Goal: Task Accomplishment & Management: Complete application form

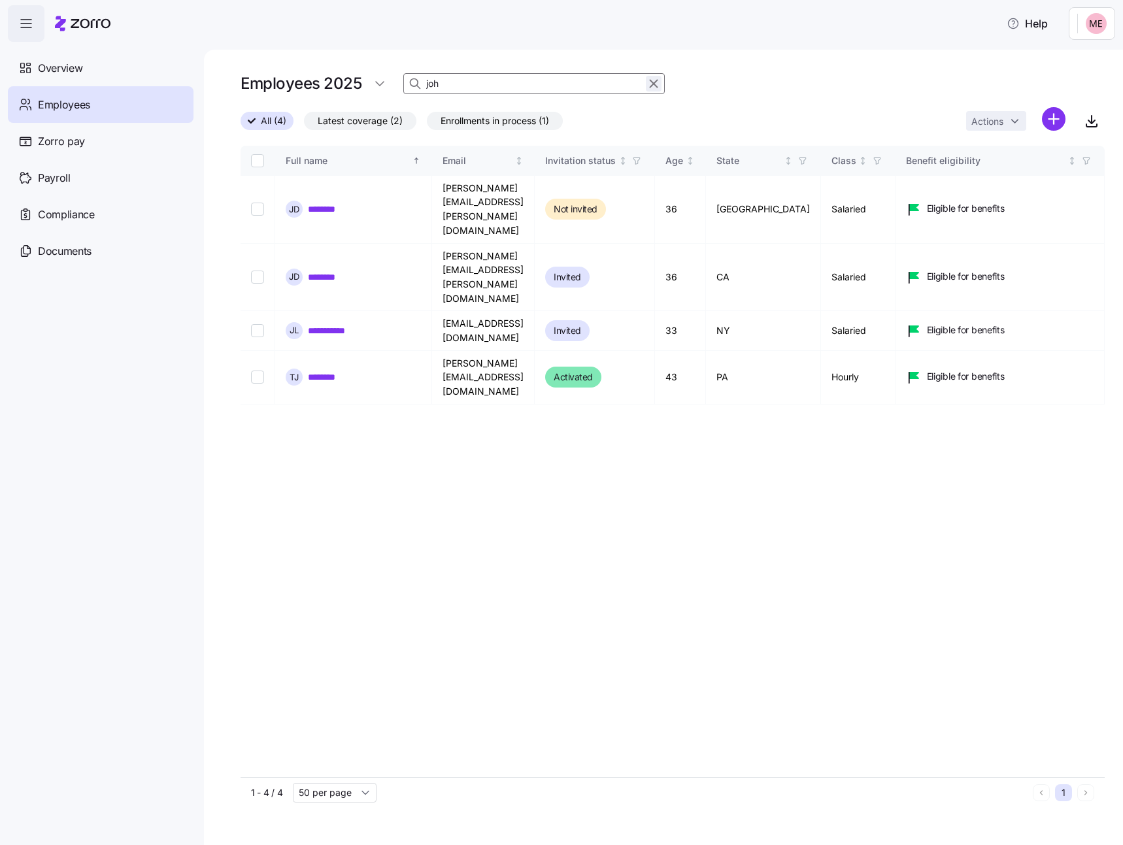
click at [651, 83] on icon "button" at bounding box center [653, 84] width 14 height 16
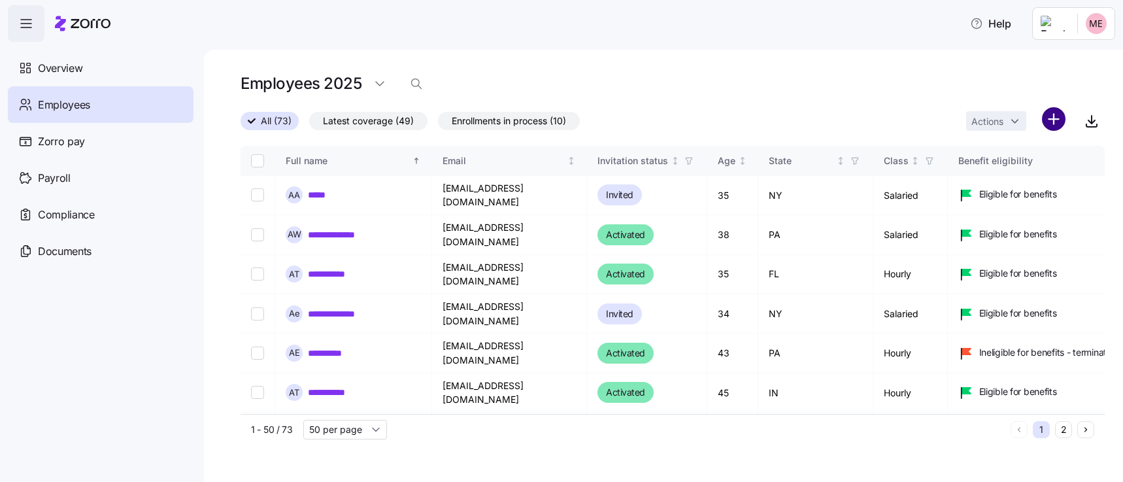
click at [1062, 119] on html "**********" at bounding box center [561, 237] width 1123 height 474
click at [995, 176] on span "Add a new employee" at bounding box center [1011, 175] width 88 height 13
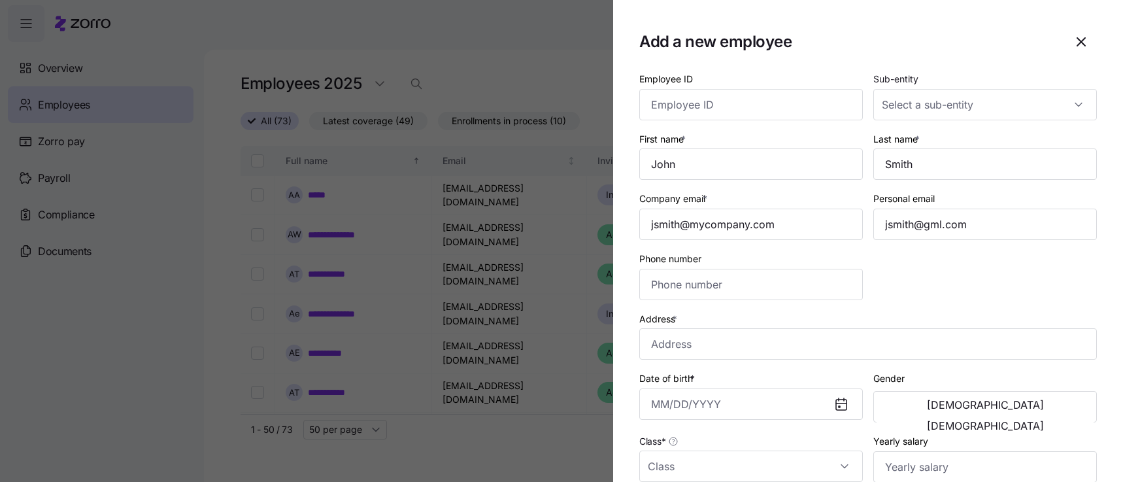
type input "(703) 555-5678"
type input "$656,665"
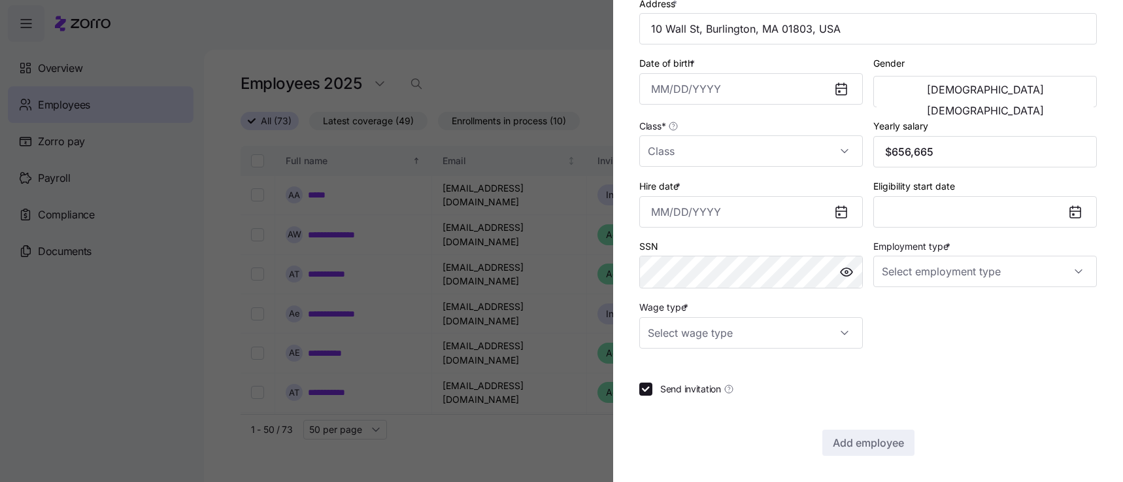
type input "Full Time"
type input "Salary"
checkbox input "false"
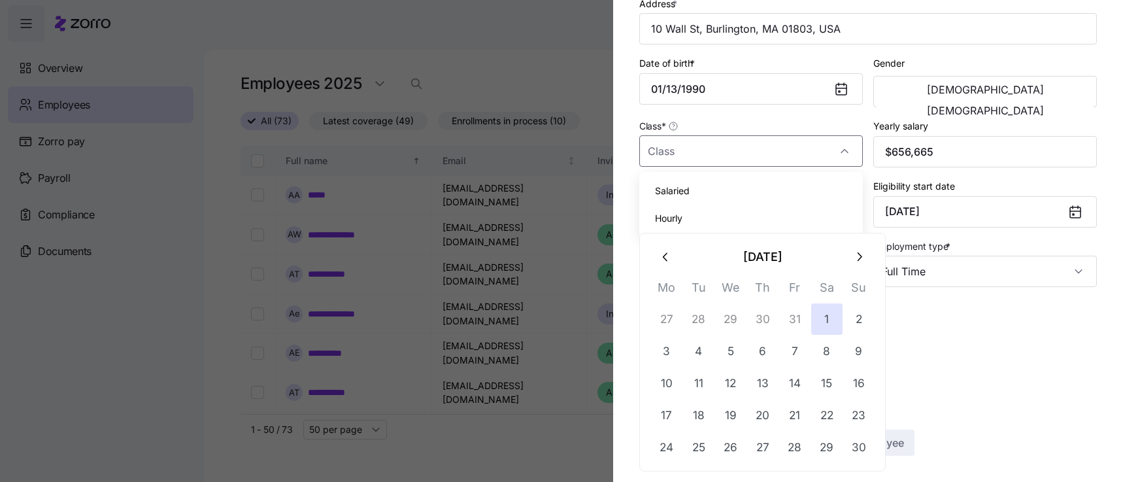
click at [682, 193] on span "Salaried" at bounding box center [672, 191] width 35 height 14
type input "Salaried"
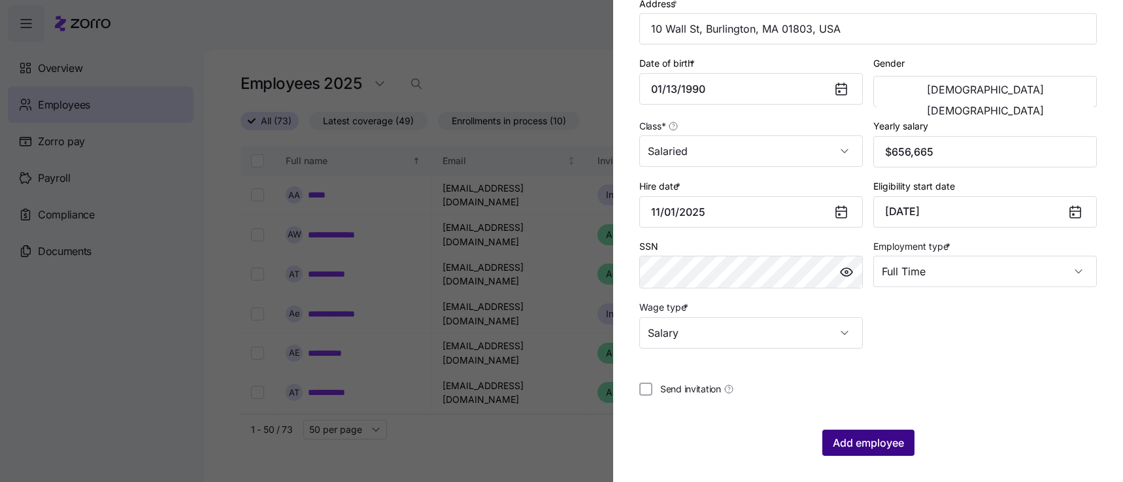
click at [880, 437] on span "Add employee" at bounding box center [868, 443] width 71 height 16
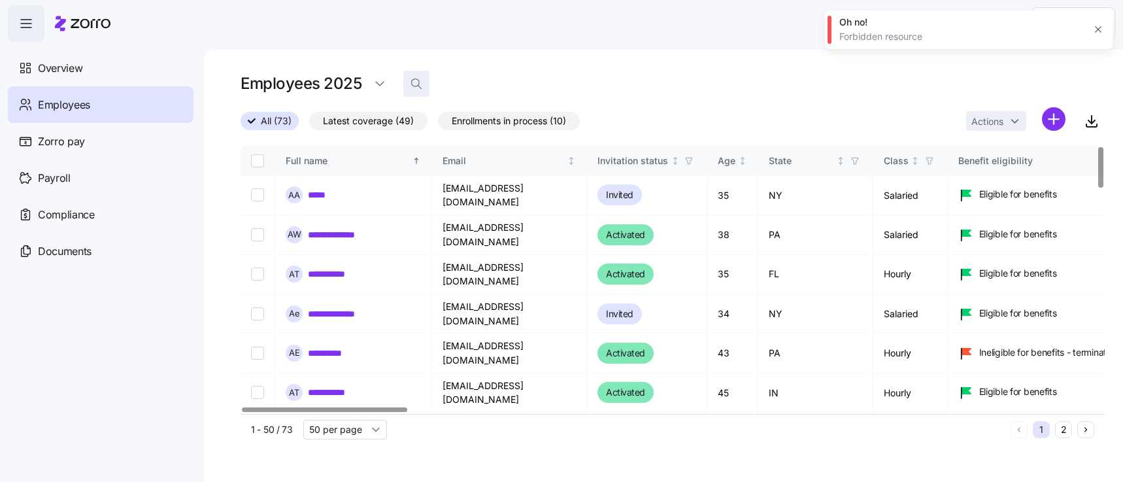
click at [412, 78] on icon "button" at bounding box center [416, 83] width 13 height 13
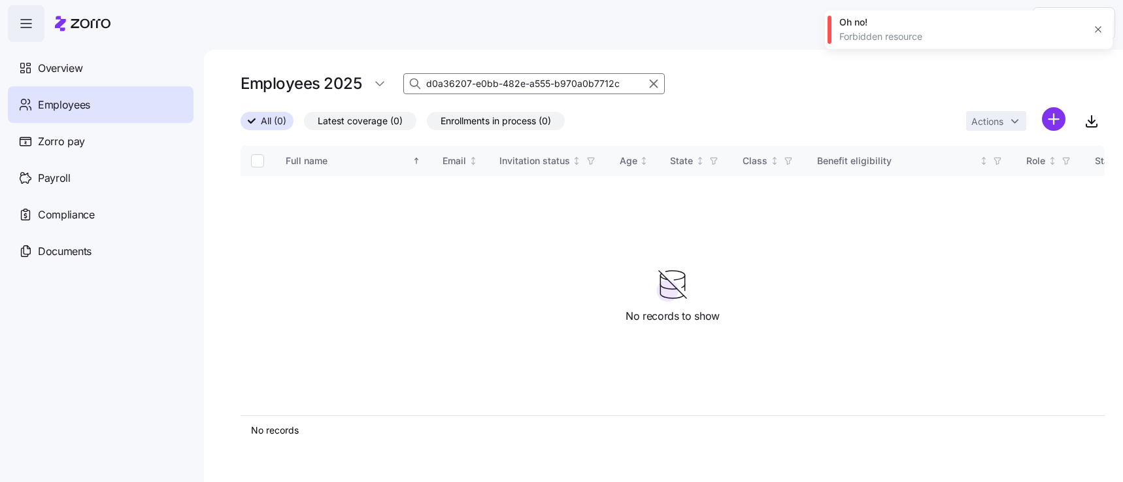
type input "d0a36207-e0bb-482e-a555-b970a0b7712c"
click at [412, 79] on icon at bounding box center [414, 83] width 8 height 8
click at [482, 90] on input "d0a36207-e0bb-482e-a555-b970a0b7712c" at bounding box center [533, 83] width 261 height 21
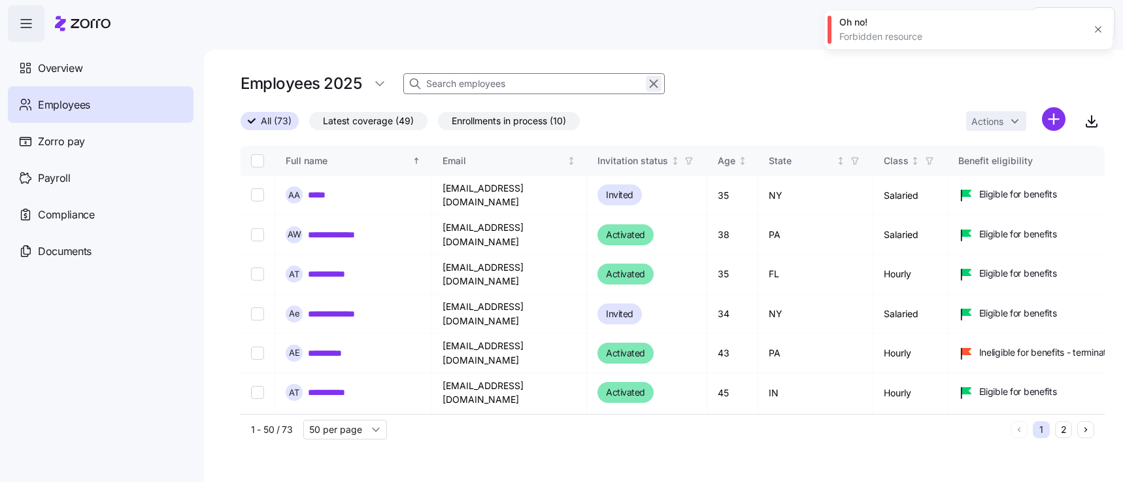
click at [652, 86] on icon "button" at bounding box center [653, 84] width 14 height 16
click at [88, 102] on span "Employees" at bounding box center [64, 105] width 52 height 16
click at [80, 68] on span "Overview" at bounding box center [60, 68] width 44 height 16
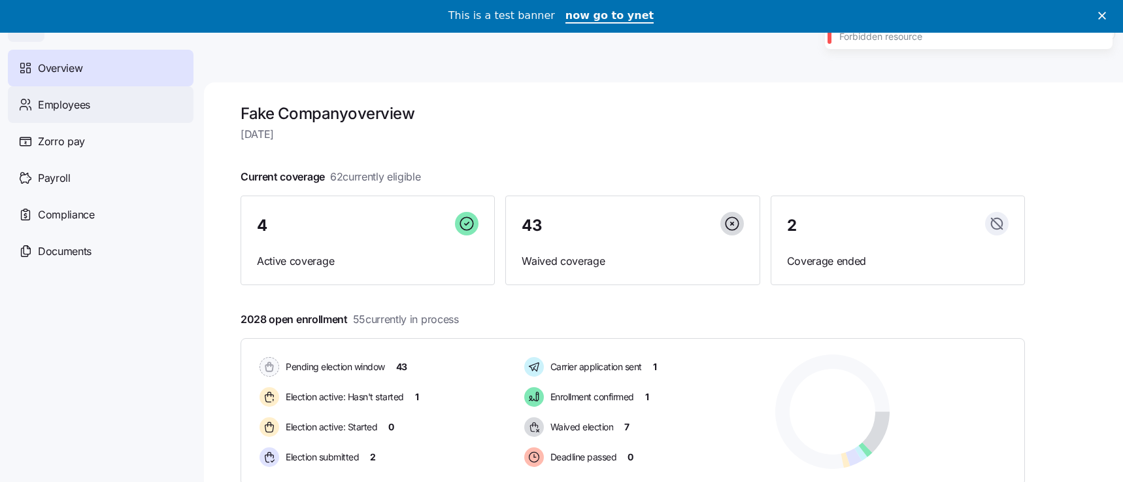
click at [90, 107] on div "Employees" at bounding box center [101, 104] width 186 height 37
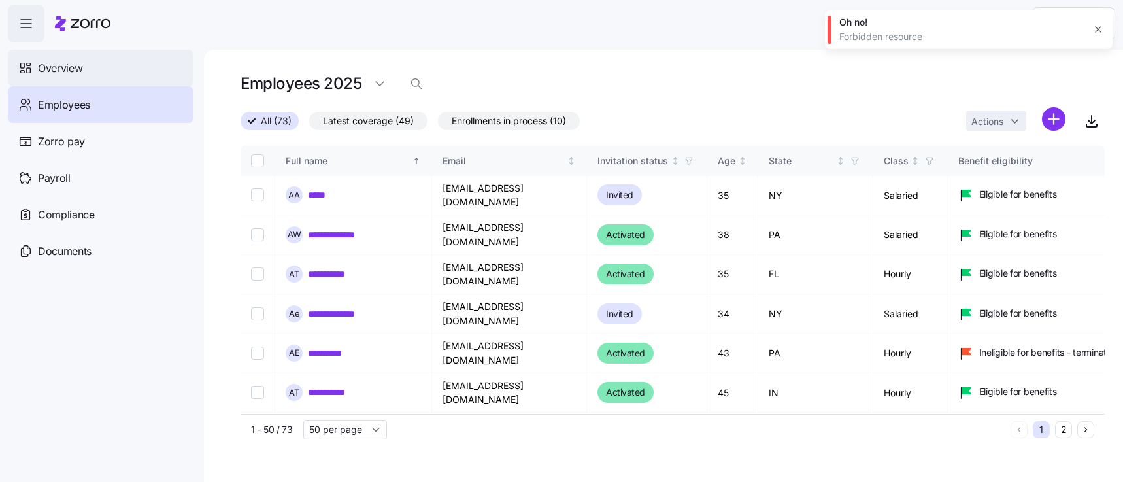
click at [92, 74] on div "Overview" at bounding box center [101, 68] width 186 height 37
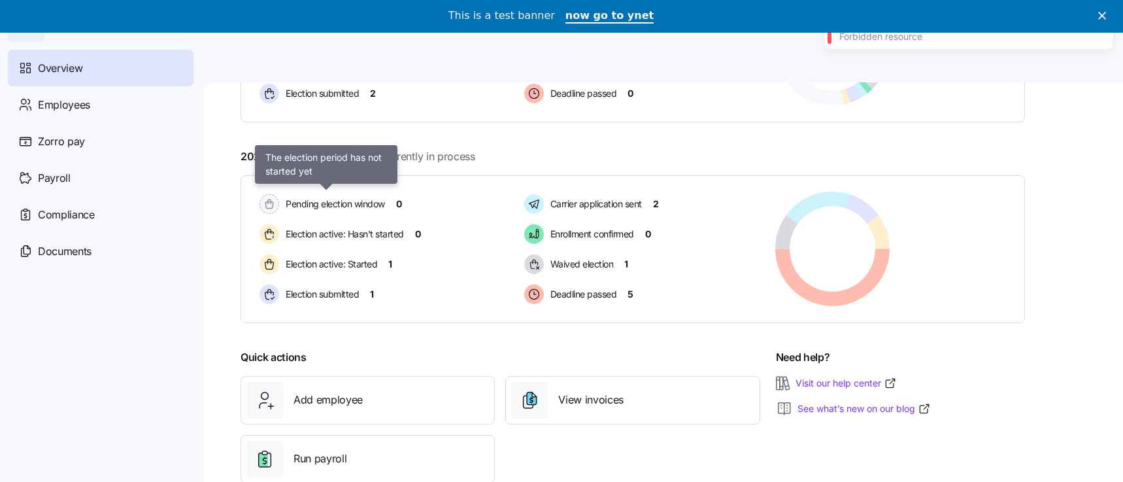
scroll to position [33, 0]
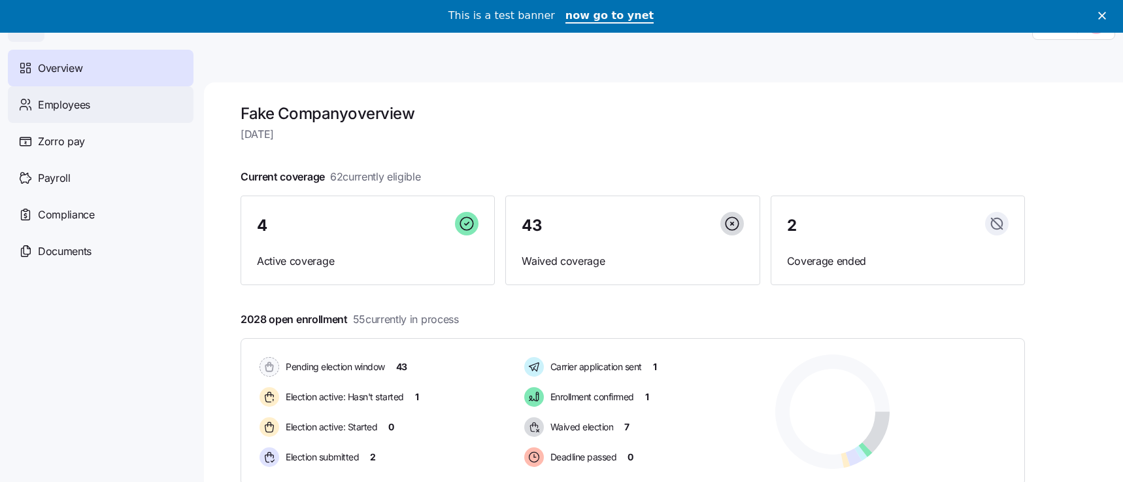
click at [74, 105] on span "Employees" at bounding box center [64, 105] width 52 height 16
